Goal: Task Accomplishment & Management: Use online tool/utility

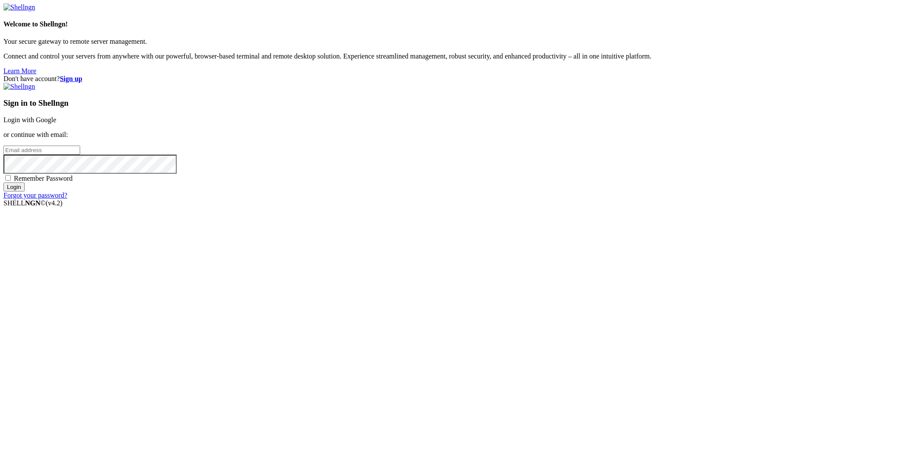
click at [549, 193] on div "Sign in to Shellngn Login with Google or continue with email: Remember Password…" at bounding box center [461, 141] width 917 height 116
click at [56, 123] on link "Login with Google" at bounding box center [29, 119] width 53 height 7
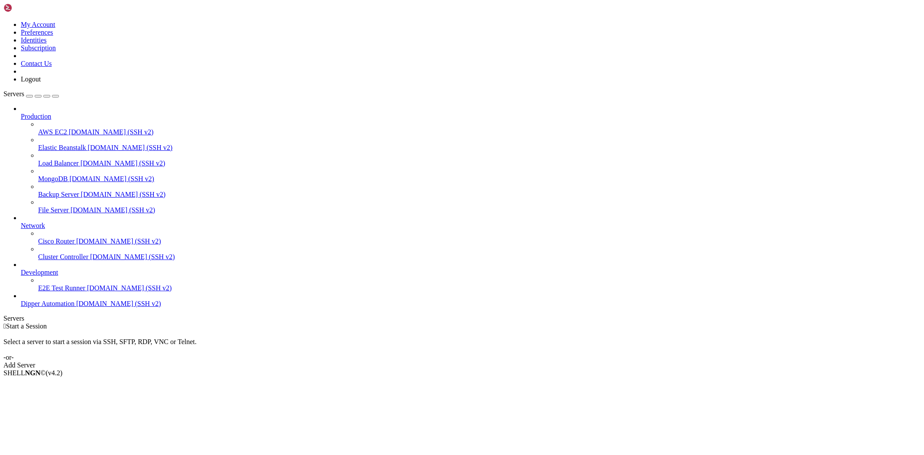
click at [76, 307] on span "[DOMAIN_NAME] (SSH v2)" at bounding box center [118, 303] width 85 height 7
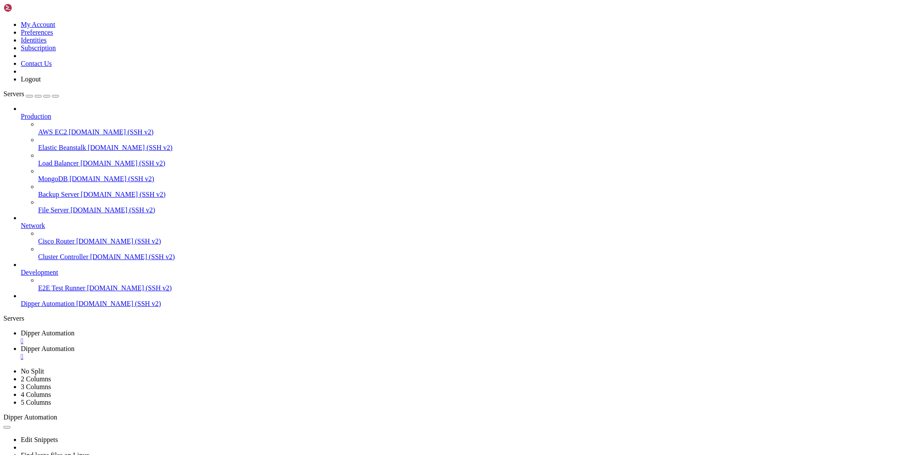
type input "/root/DipperPortal/backend"
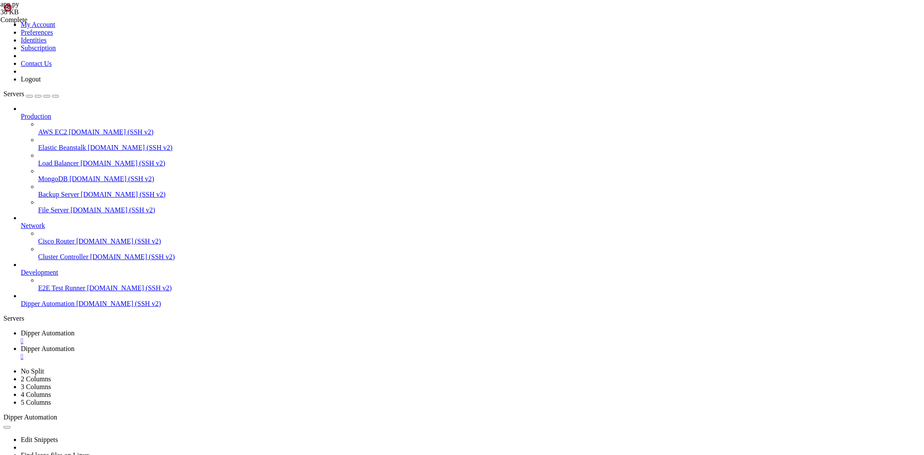
scroll to position [4897, 0]
type textarea "[DOMAIN_NAME](host='[TECHNICAL_ID]', port=5001, debug=True)"
click at [146, 329] on link "Dipper Automation " at bounding box center [470, 337] width 899 height 16
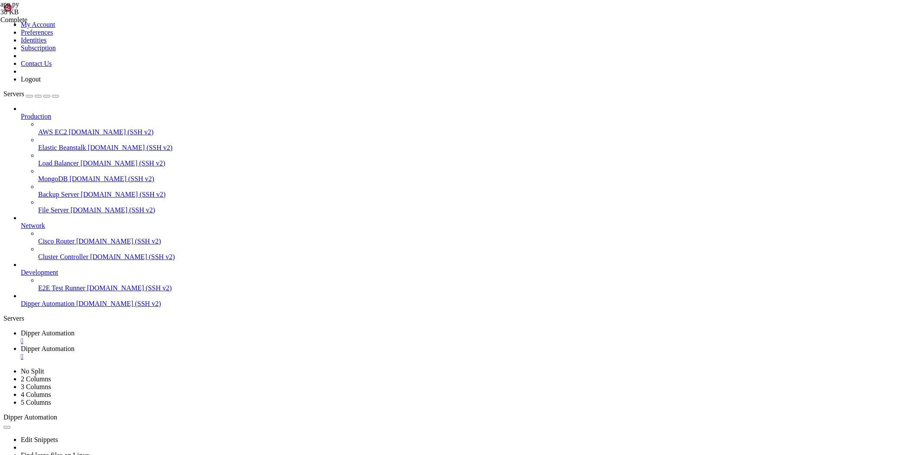
scroll to position [582, 0]
drag, startPoint x: 213, startPoint y: 854, endPoint x: 195, endPoint y: 848, distance: 18.5
drag, startPoint x: 200, startPoint y: 851, endPoint x: 212, endPoint y: 858, distance: 14.1
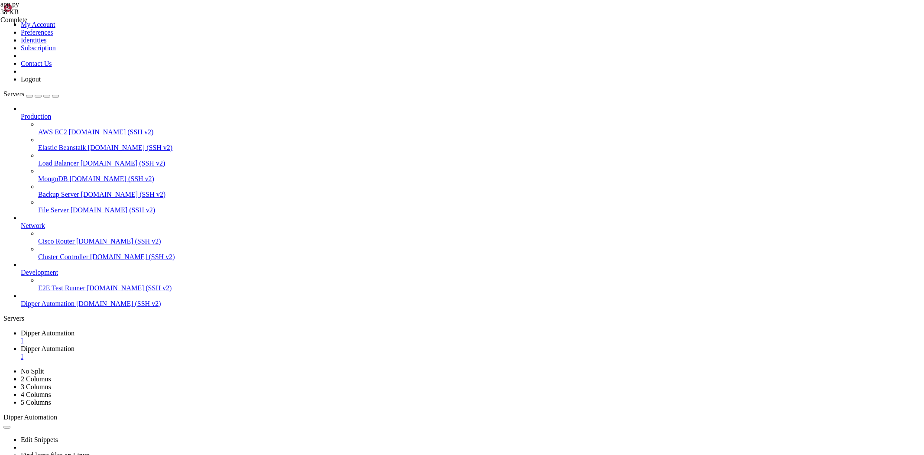
drag, startPoint x: 214, startPoint y: 851, endPoint x: 197, endPoint y: 845, distance: 17.4
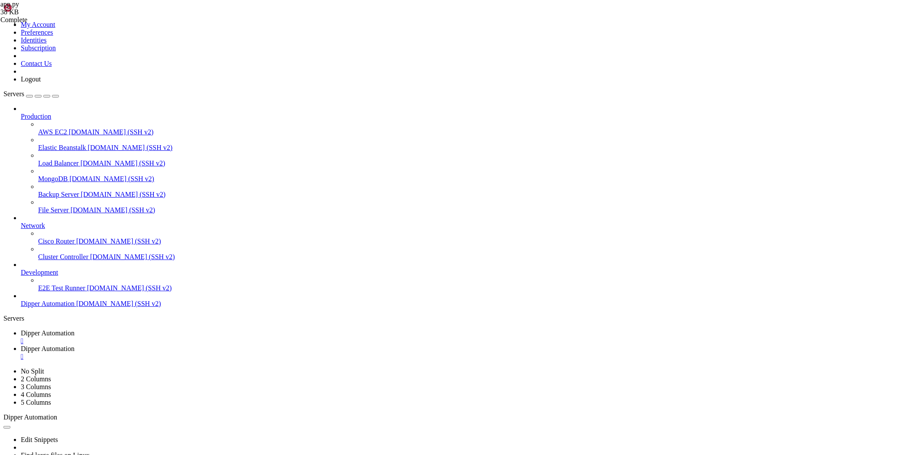
drag, startPoint x: 198, startPoint y: 780, endPoint x: 218, endPoint y: 777, distance: 20.6
drag, startPoint x: 202, startPoint y: 772, endPoint x: 197, endPoint y: 771, distance: 5.4
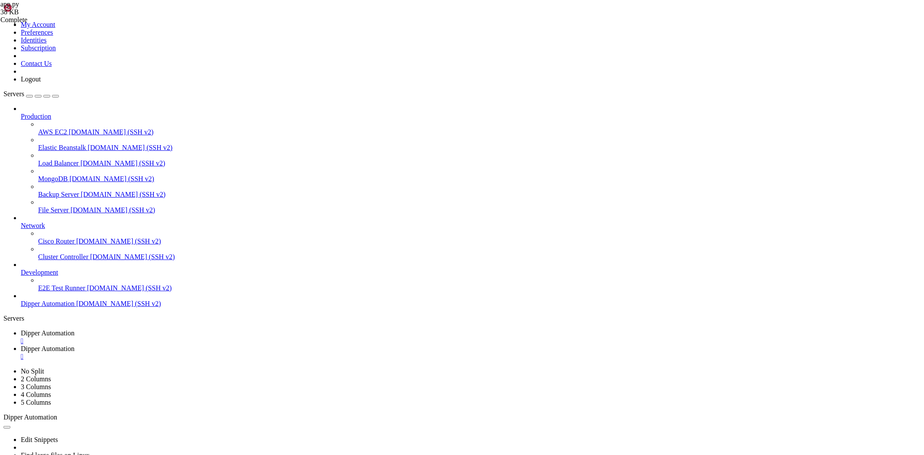
click at [74, 345] on span "Dipper Automation" at bounding box center [48, 348] width 54 height 7
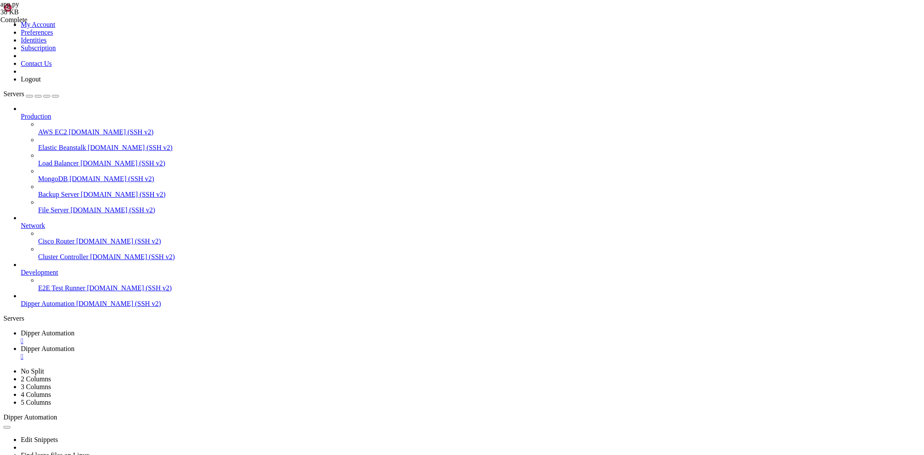
drag, startPoint x: 134, startPoint y: 30, endPoint x: 401, endPoint y: 24, distance: 267.3
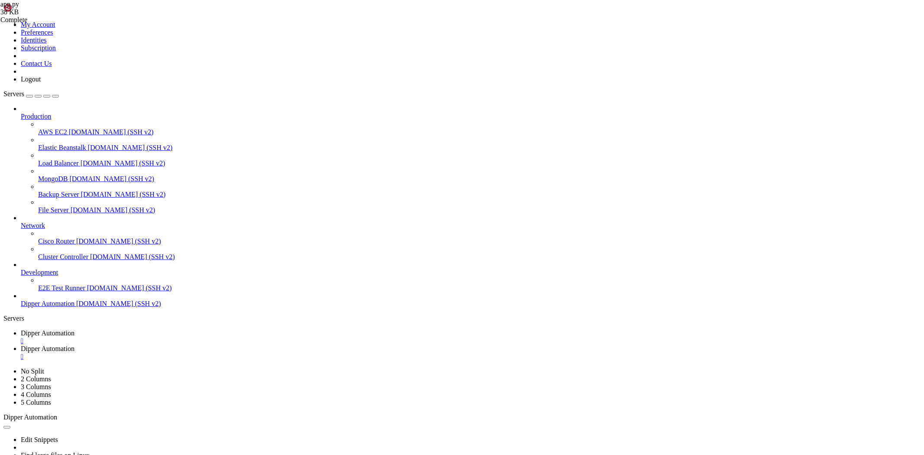
type input "/etc/nginx/sites-available"
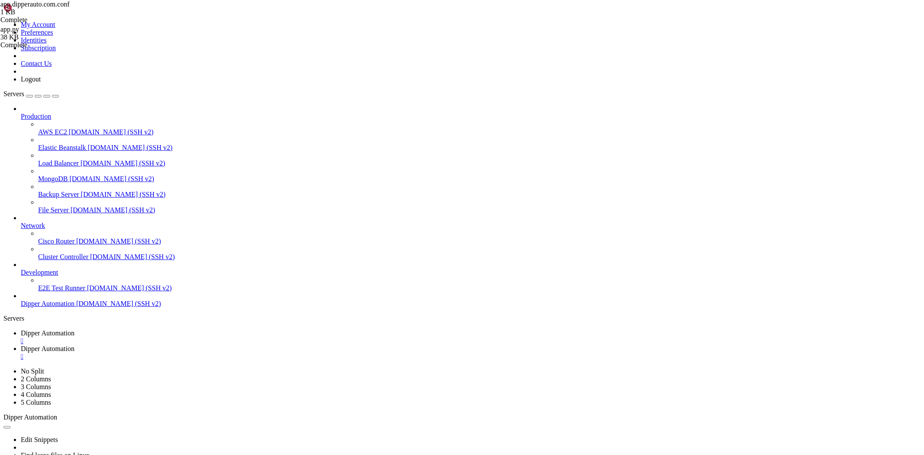
drag, startPoint x: 319, startPoint y: 185, endPoint x: 261, endPoint y: 249, distance: 86.1
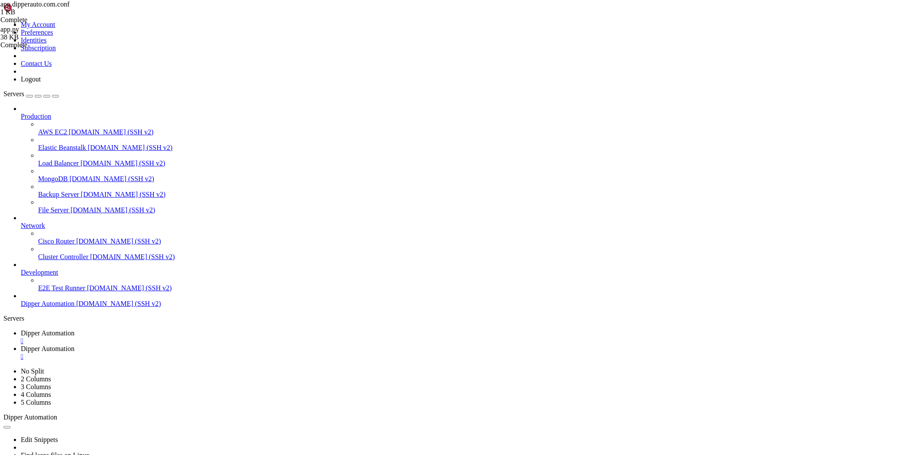
type textarea "proxy_set_header X-Forwarded-For $proxy_add_x_forwarded_for;"
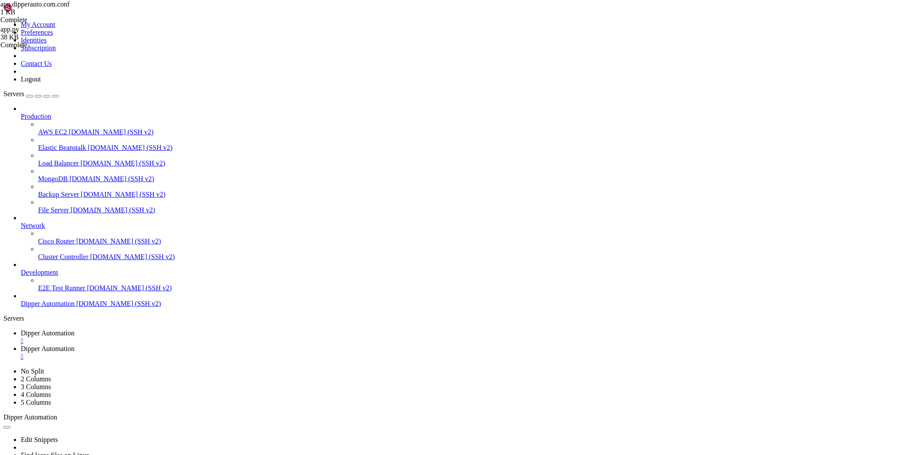
scroll to position [0, 8]
type textarea "proxy_pass [URL];"
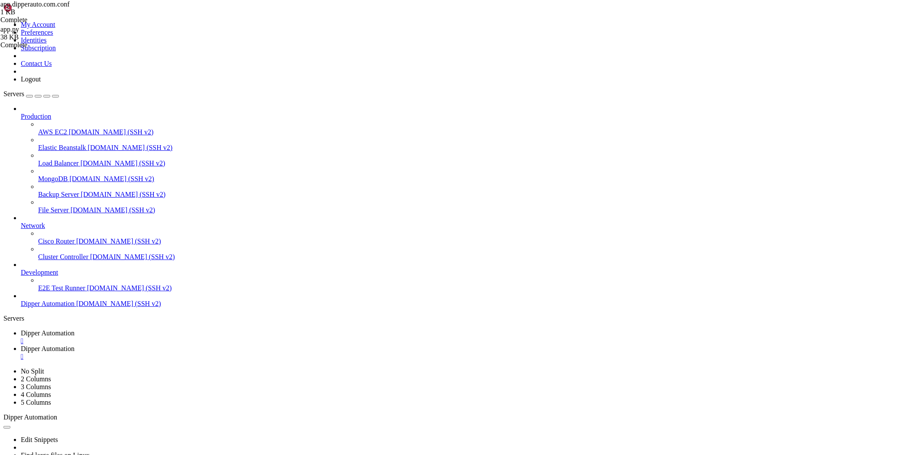
type textarea "error_log /var/log/nginx/app.dipperauto.com.error.log;"
click at [74, 329] on span "Dipper Automation" at bounding box center [48, 332] width 54 height 7
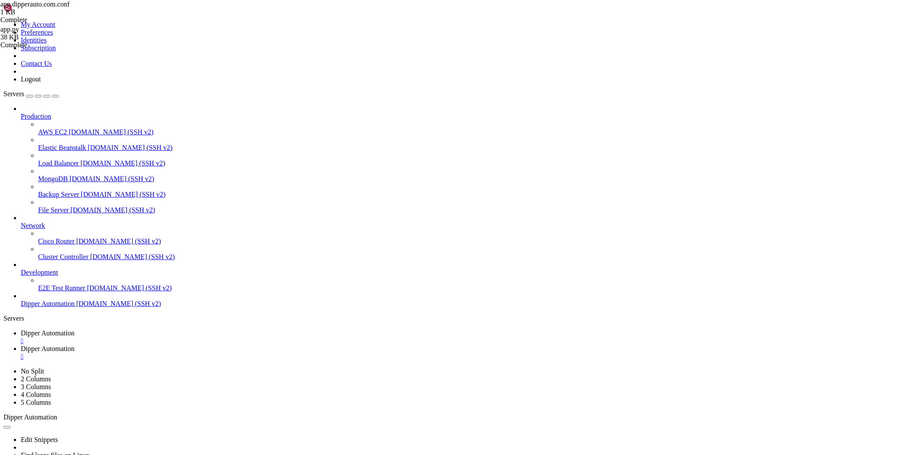
scroll to position [596, 0]
click at [217, 345] on link "Dipper Automation " at bounding box center [470, 353] width 899 height 16
drag, startPoint x: 135, startPoint y: 29, endPoint x: 369, endPoint y: 31, distance: 234.7
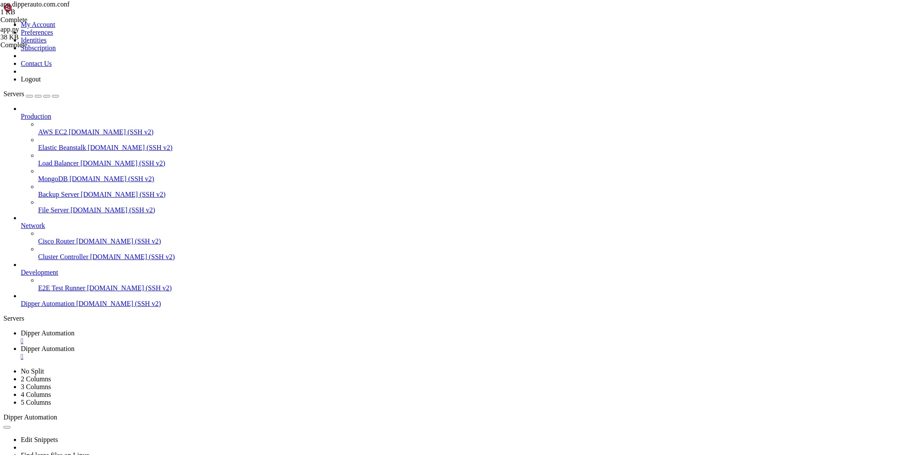
type input "/root/DipperPortal/backend"
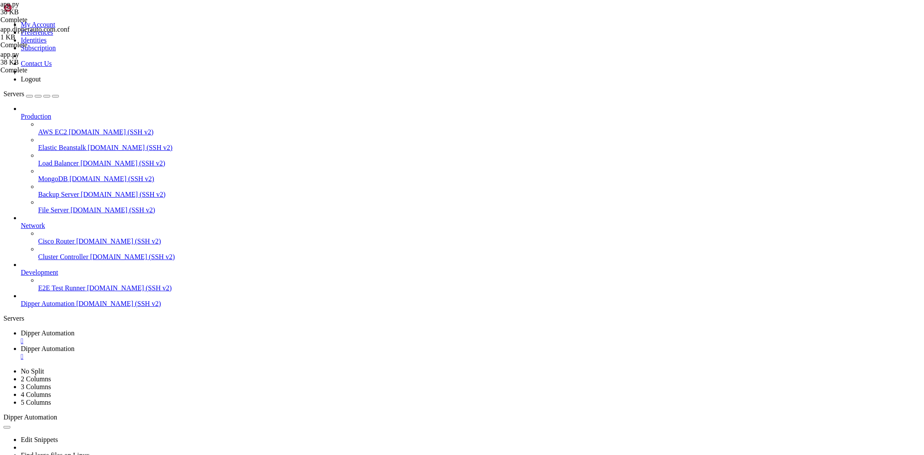
scroll to position [4897, 0]
drag, startPoint x: 231, startPoint y: 442, endPoint x: 219, endPoint y: 442, distance: 12.1
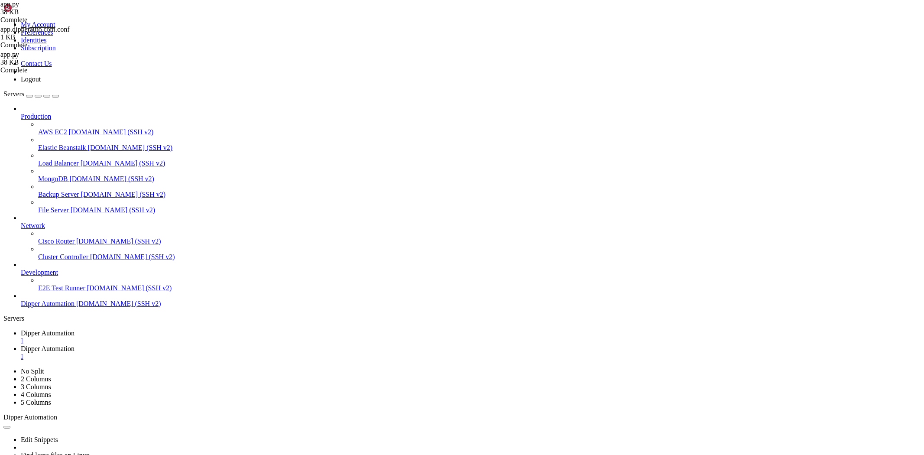
scroll to position [0, 7]
type textarea "[DOMAIN_NAME](host='[TECHNICAL_ID]', port=3102, debug=True)"
click at [144, 329] on link "Dipper Automation " at bounding box center [470, 337] width 899 height 16
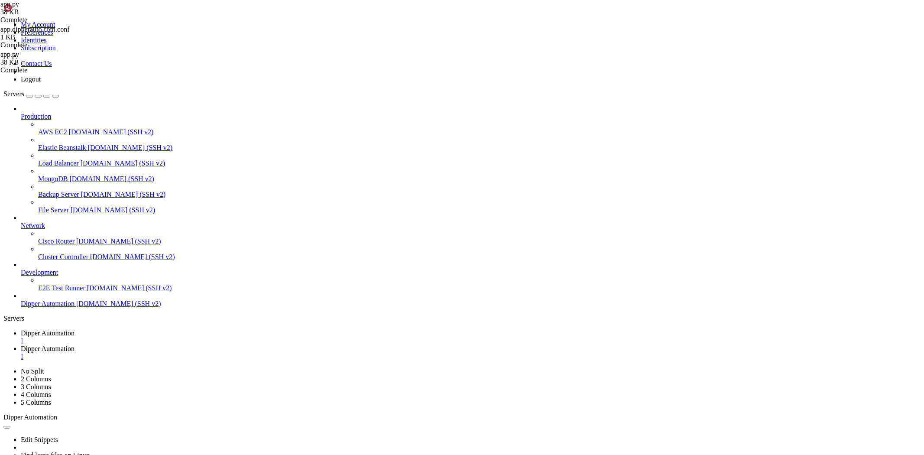
scroll to position [2856, 0]
click at [21, 345] on icon at bounding box center [21, 348] width 0 height 7
drag, startPoint x: 133, startPoint y: 32, endPoint x: 366, endPoint y: 32, distance: 232.1
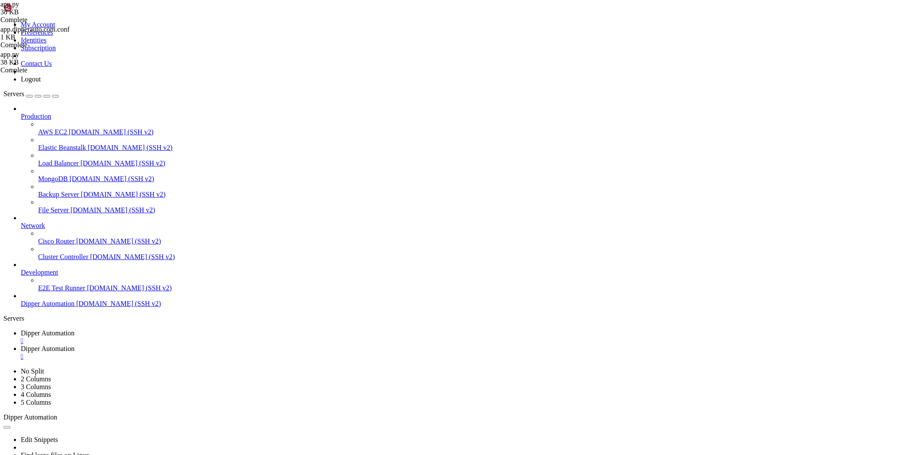
click at [74, 329] on span "Dipper Automation" at bounding box center [48, 332] width 54 height 7
click at [210, 345] on link "Dipper Automation " at bounding box center [470, 353] width 899 height 16
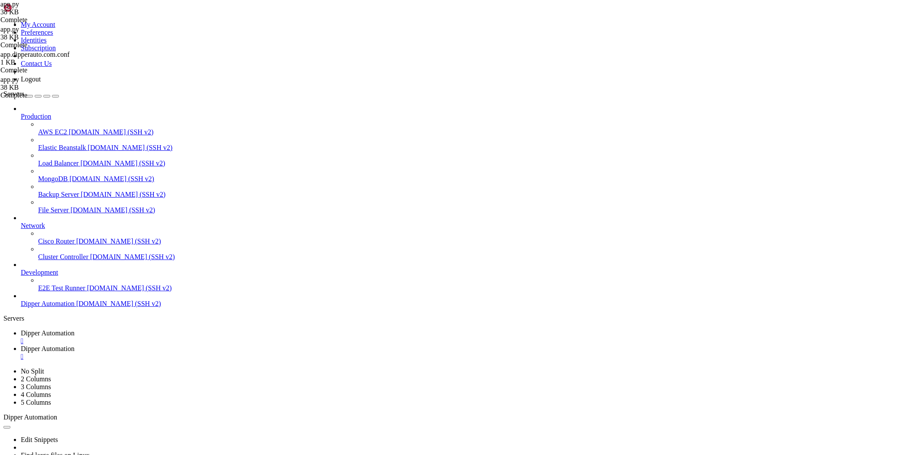
scroll to position [0, 0]
click at [74, 329] on span "Dipper Automation" at bounding box center [48, 332] width 54 height 7
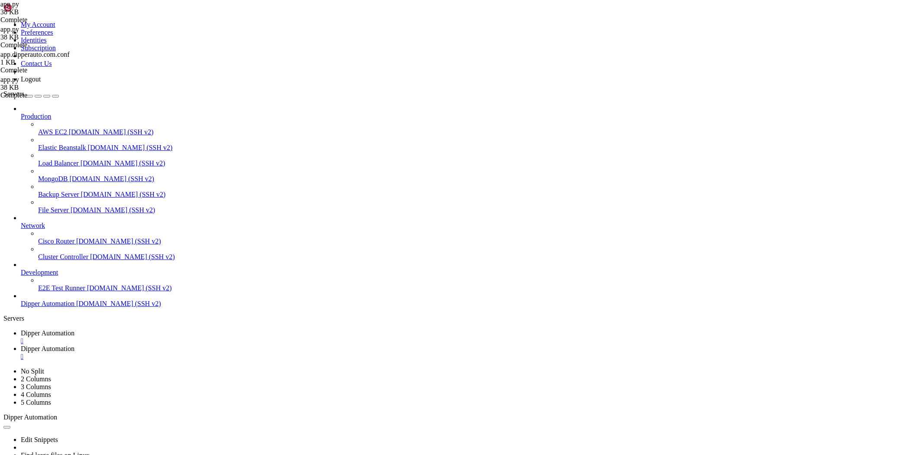
scroll to position [4402, 0]
click at [214, 345] on link "Dipper Automation " at bounding box center [470, 353] width 899 height 16
drag, startPoint x: 136, startPoint y: 29, endPoint x: 369, endPoint y: 41, distance: 233.3
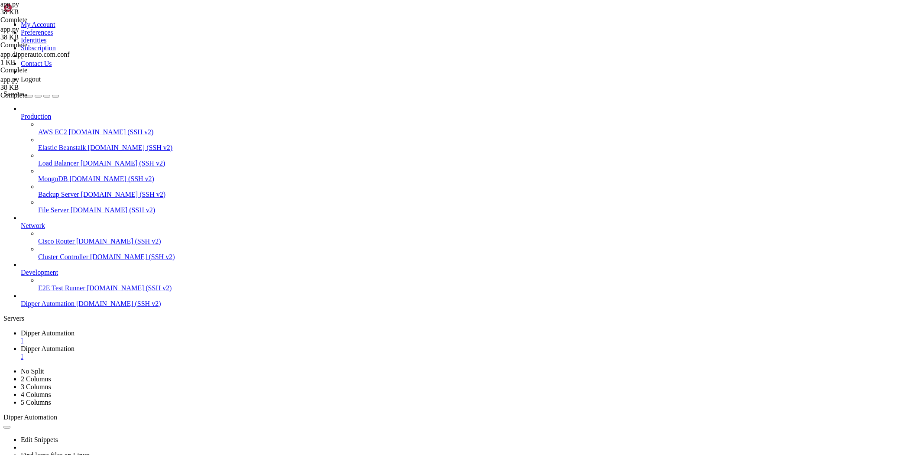
type input "/etc/nginx/sites-available"
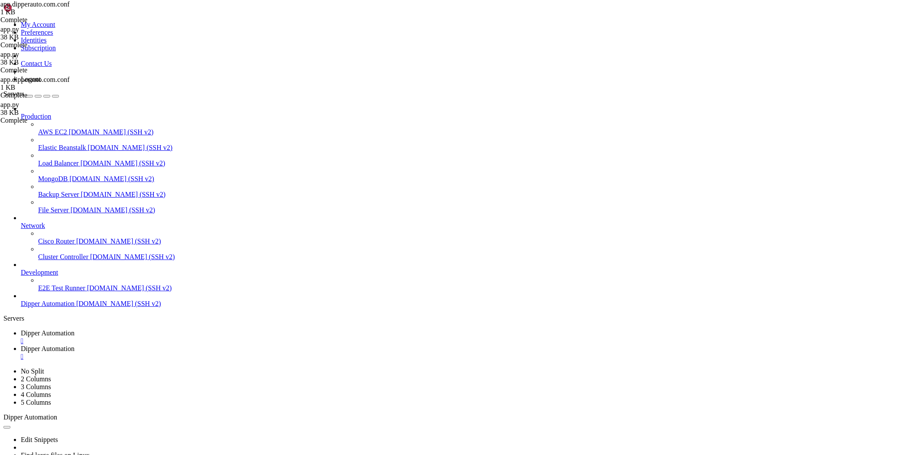
type textarea "proxy_pass [URL];"
click at [74, 329] on span "Dipper Automation" at bounding box center [48, 332] width 54 height 7
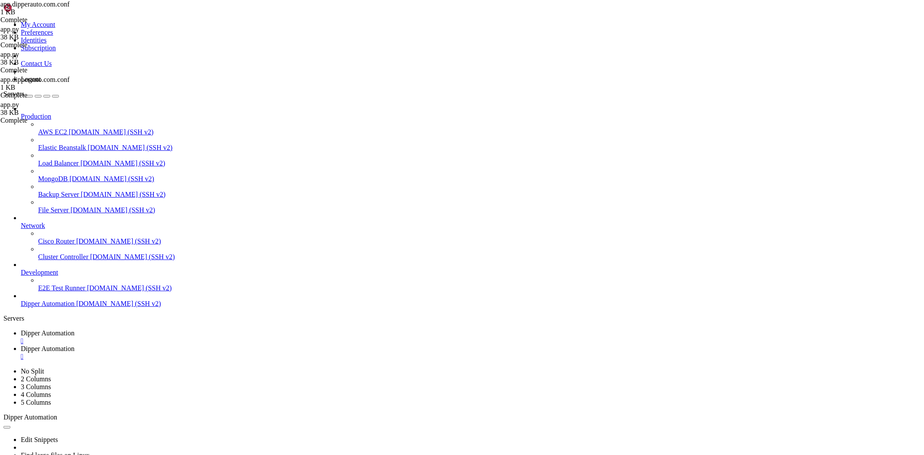
click at [236, 345] on link "Dipper Automation " at bounding box center [470, 353] width 899 height 16
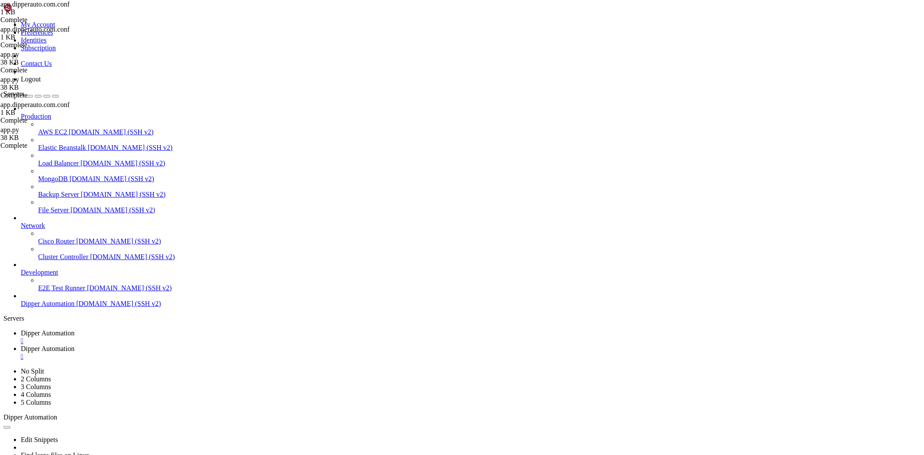
drag, startPoint x: 116, startPoint y: 31, endPoint x: 490, endPoint y: -4, distance: 376.3
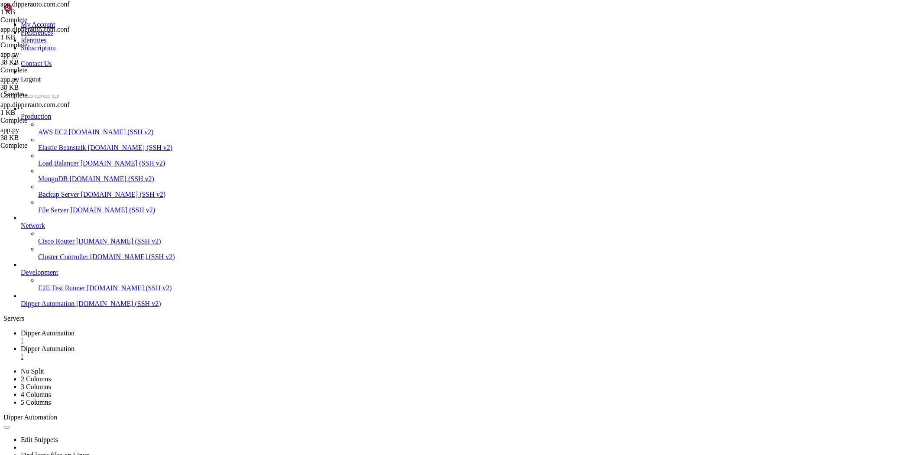
type textarea "server {"
click at [74, 329] on span "Dipper Automation" at bounding box center [48, 332] width 54 height 7
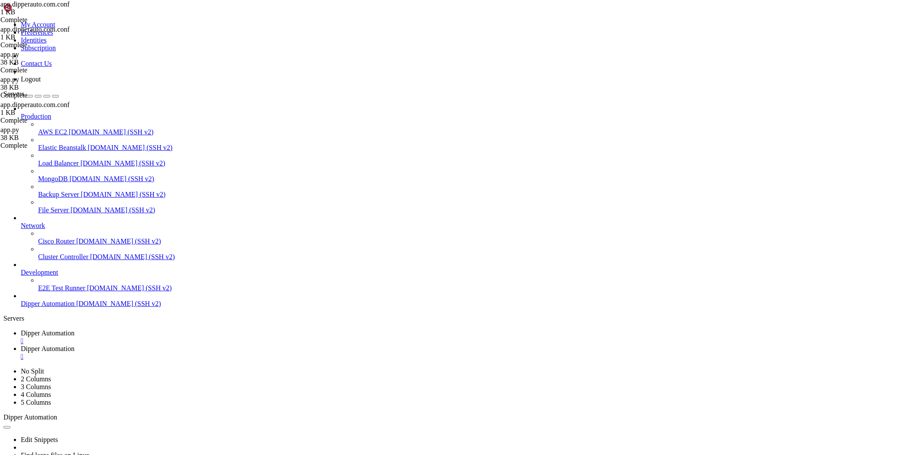
scroll to position [4424, 0]
drag, startPoint x: 387, startPoint y: 689, endPoint x: 278, endPoint y: 724, distance: 114.8
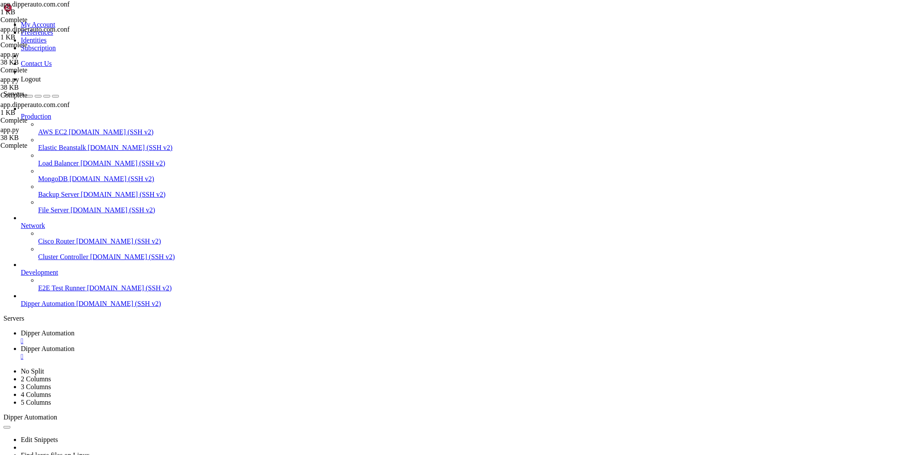
drag, startPoint x: 398, startPoint y: 720, endPoint x: 250, endPoint y: 734, distance: 148.8
drag, startPoint x: 390, startPoint y: 646, endPoint x: 217, endPoint y: 654, distance: 173.0
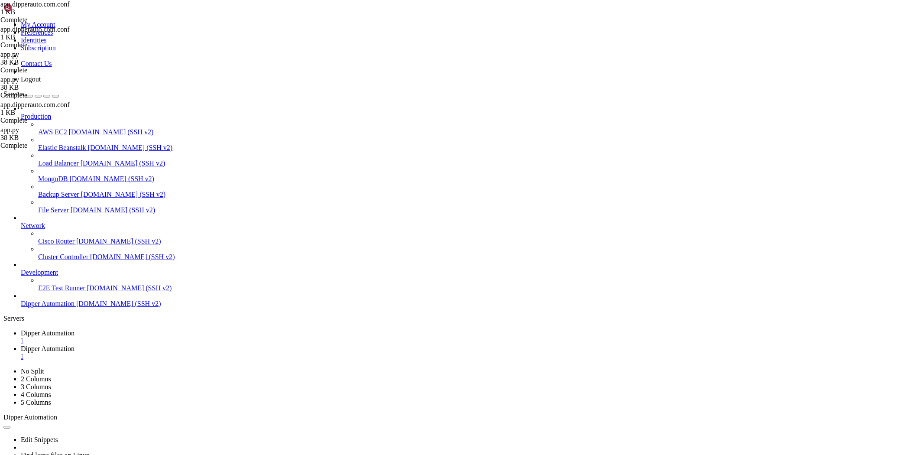
drag, startPoint x: 365, startPoint y: 659, endPoint x: 266, endPoint y: 683, distance: 101.8
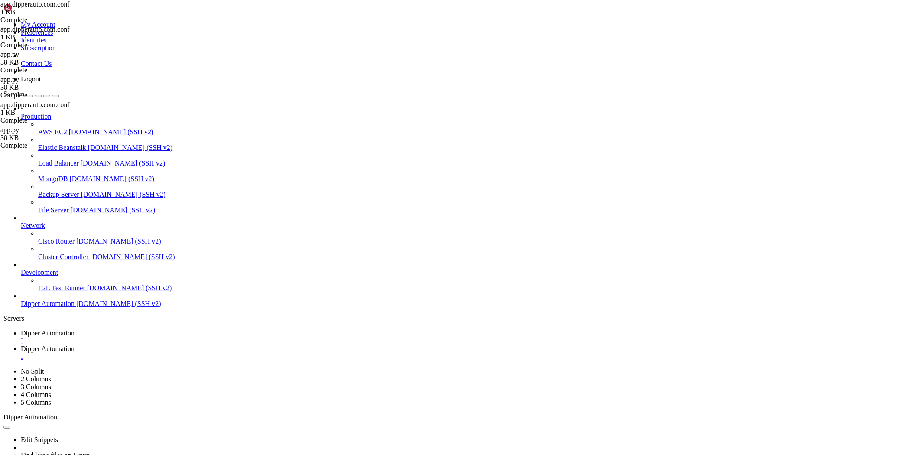
drag, startPoint x: 440, startPoint y: 691, endPoint x: 303, endPoint y: 710, distance: 138.6
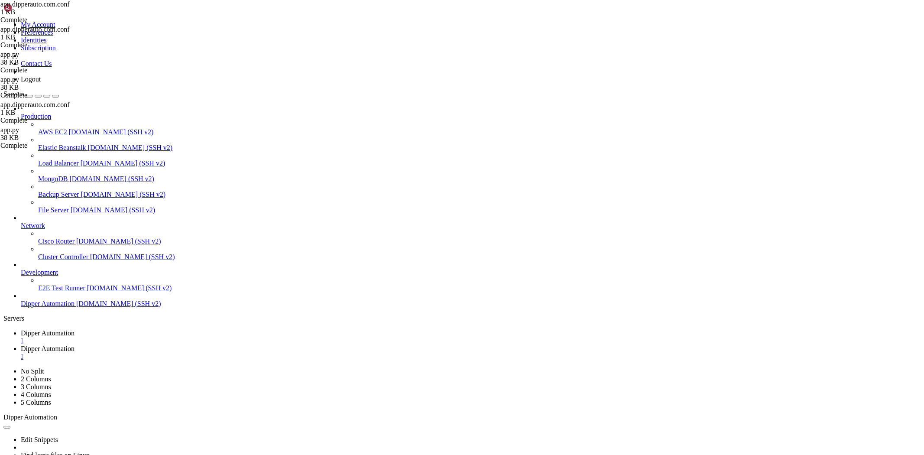
click at [74, 345] on span "Dipper Automation" at bounding box center [48, 348] width 54 height 7
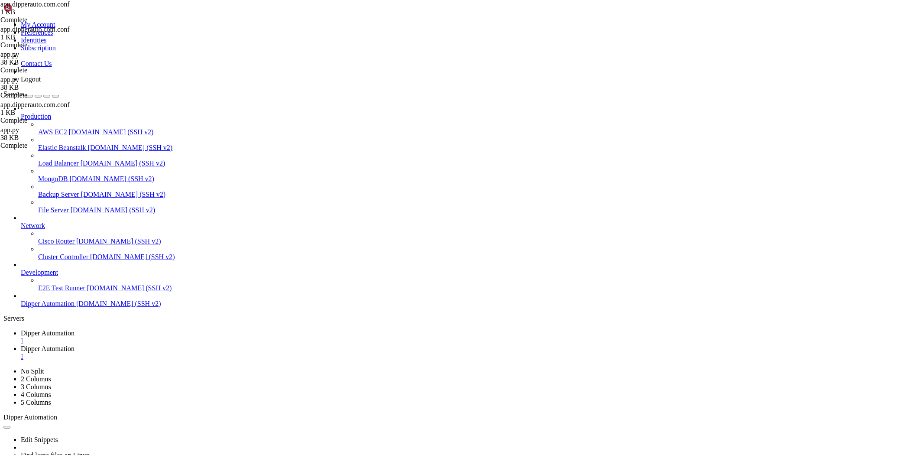
drag, startPoint x: 116, startPoint y: 27, endPoint x: 622, endPoint y: 26, distance: 506.3
drag, startPoint x: 136, startPoint y: 31, endPoint x: 538, endPoint y: 66, distance: 403.8
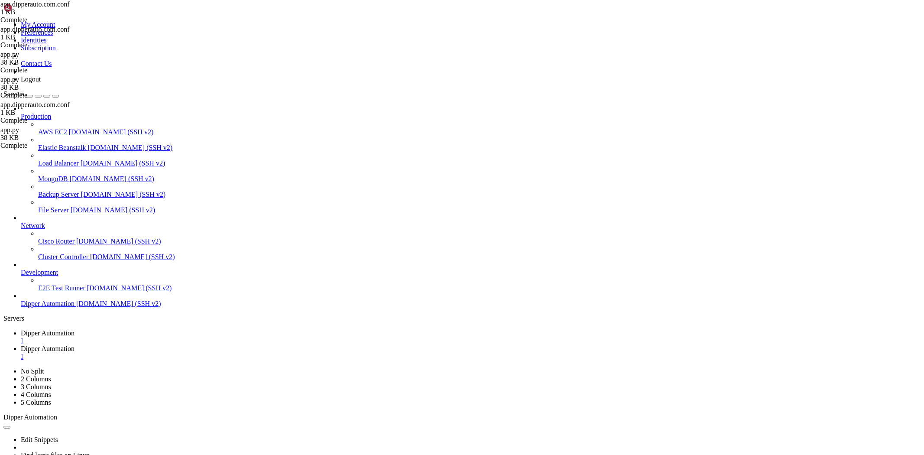
type input "/root/DipperPortal/backend"
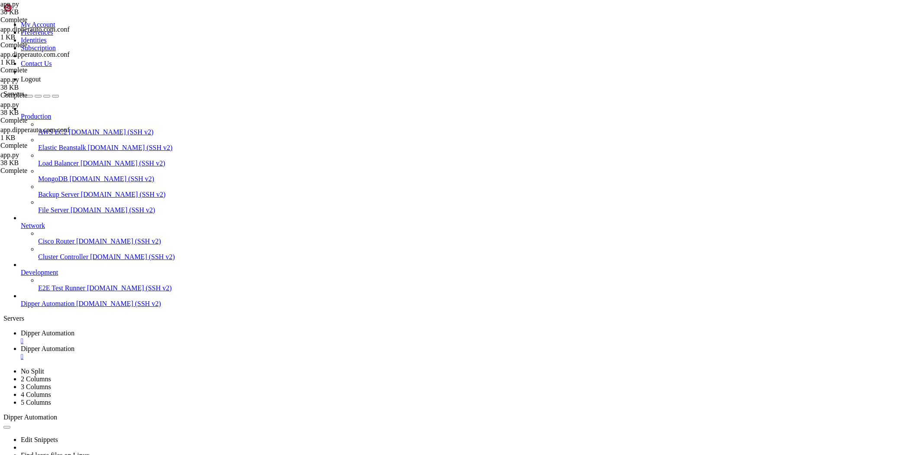
type textarea "users = []"
click at [146, 329] on link "Dipper Automation " at bounding box center [470, 337] width 899 height 16
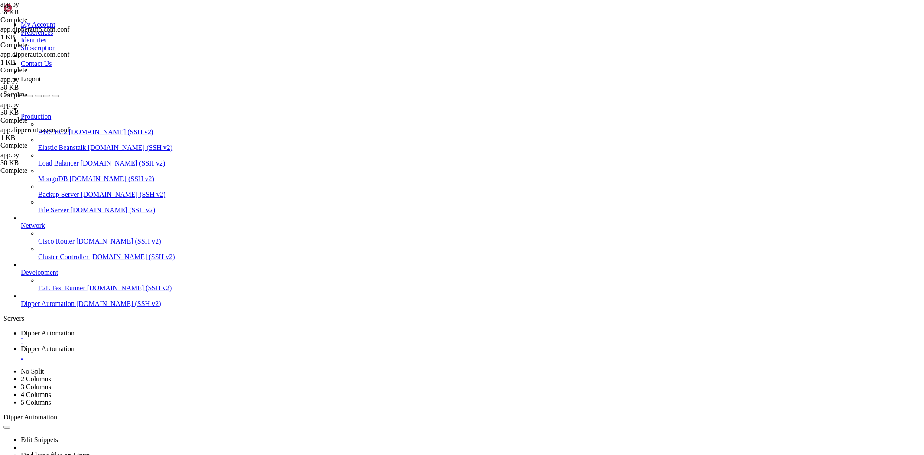
scroll to position [5146, 0]
drag, startPoint x: 239, startPoint y: 653, endPoint x: 147, endPoint y: 720, distance: 113.2
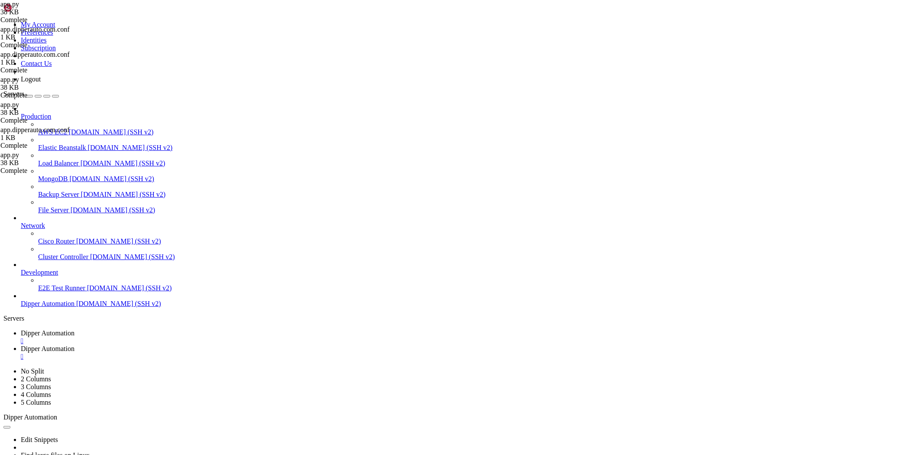
scroll to position [5212, 0]
click at [223, 345] on link "Dipper Automation " at bounding box center [470, 353] width 899 height 16
drag, startPoint x: 142, startPoint y: 83, endPoint x: 132, endPoint y: 83, distance: 10.0
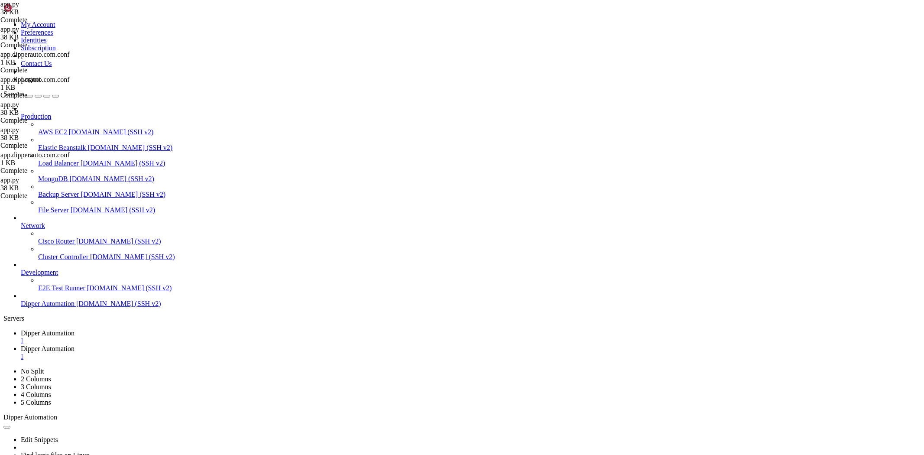
type textarea "return jsonify({"success": False, "error": str(e)}), 500"
click at [74, 329] on span "Dipper Automation" at bounding box center [48, 332] width 54 height 7
